Goal: Task Accomplishment & Management: Complete application form

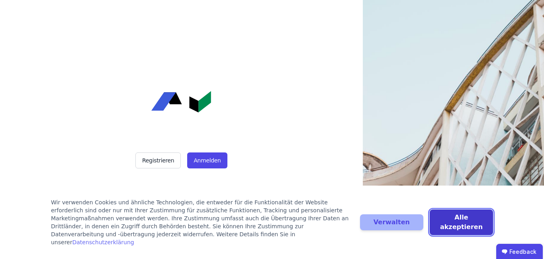
click at [460, 227] on button "Alle akzeptieren" at bounding box center [461, 222] width 63 height 26
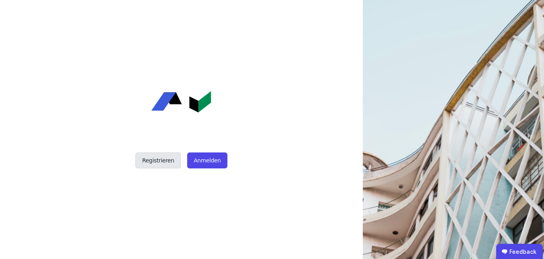
click at [153, 165] on button "Registrieren" at bounding box center [158, 160] width 45 height 16
